Goal: Transaction & Acquisition: Purchase product/service

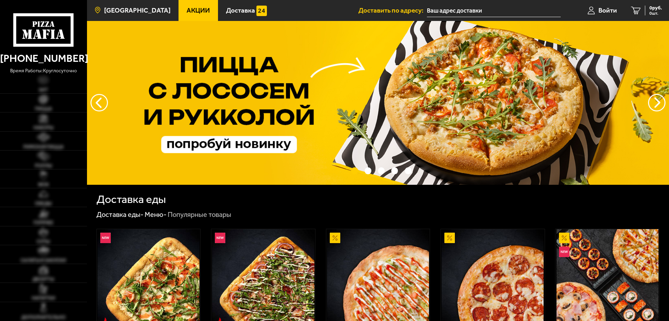
click at [121, 11] on span "[GEOGRAPHIC_DATA]" at bounding box center [137, 10] width 66 height 7
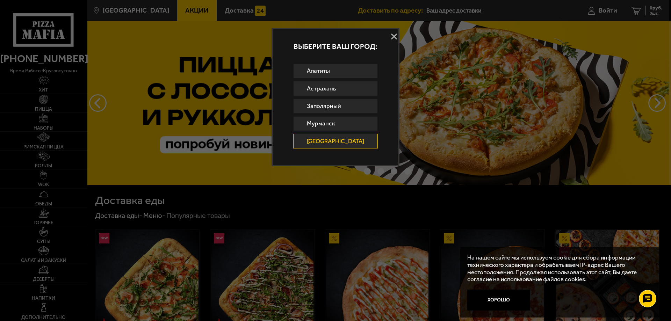
click at [339, 142] on link "[GEOGRAPHIC_DATA]" at bounding box center [335, 141] width 85 height 15
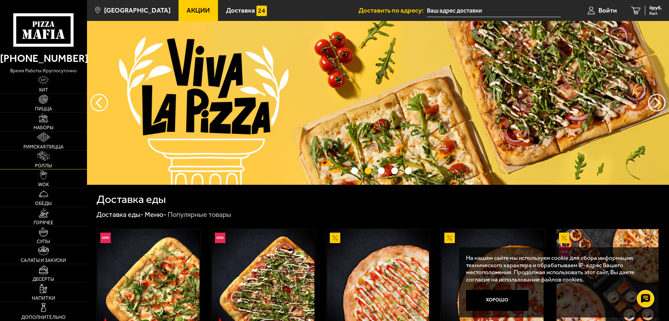
click at [38, 154] on img at bounding box center [43, 155] width 12 height 9
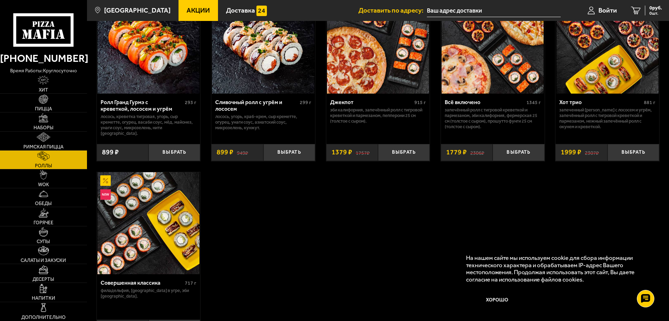
scroll to position [559, 0]
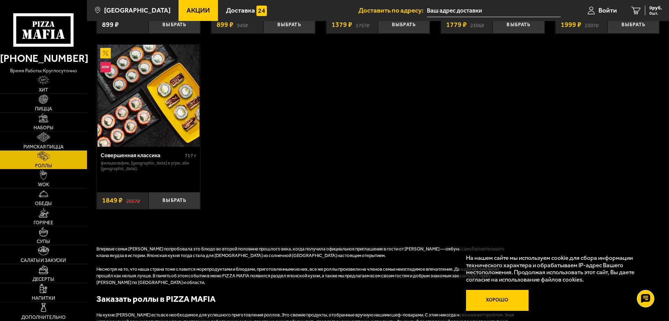
click at [497, 302] on button "Хорошо" at bounding box center [497, 300] width 63 height 21
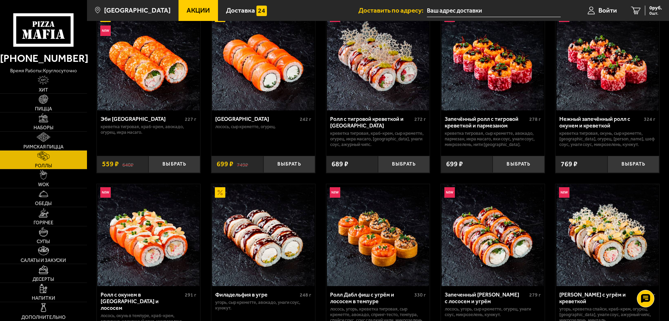
scroll to position [0, 0]
